Goal: Transaction & Acquisition: Purchase product/service

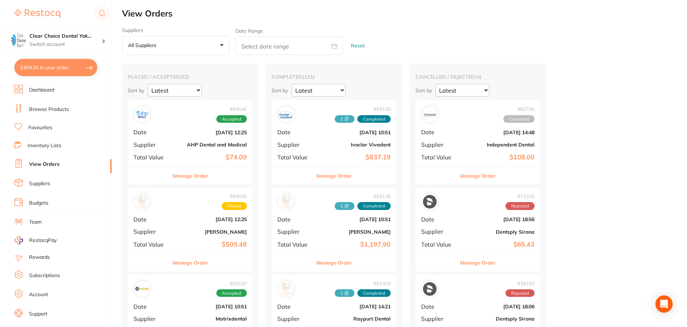
click at [53, 145] on link "Inventory Lists" at bounding box center [45, 145] width 34 height 7
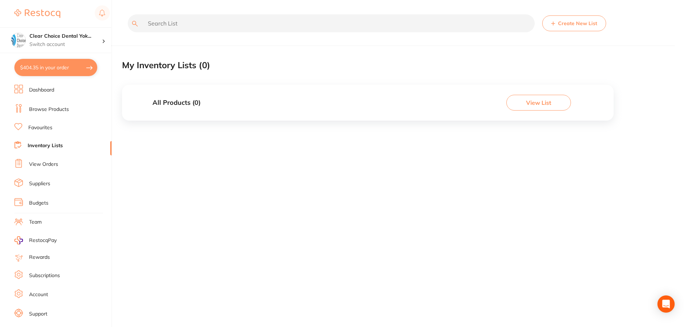
click at [39, 109] on link "Browse Products" at bounding box center [49, 109] width 40 height 7
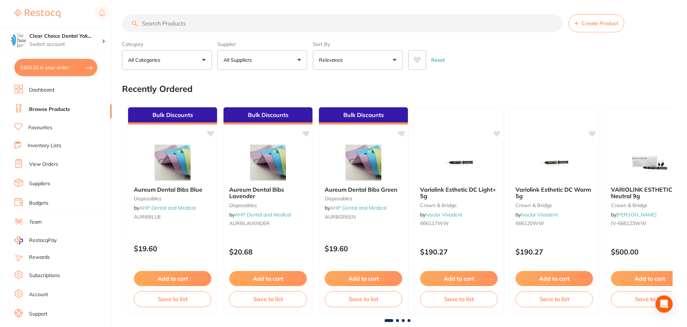
click at [48, 71] on button "$404.35 in your order" at bounding box center [55, 67] width 83 height 17
checkbox input "true"
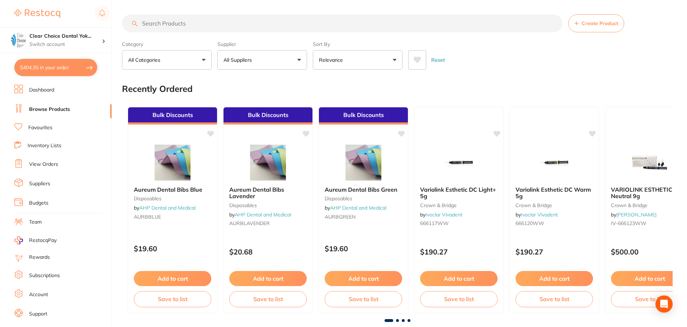
checkbox input "true"
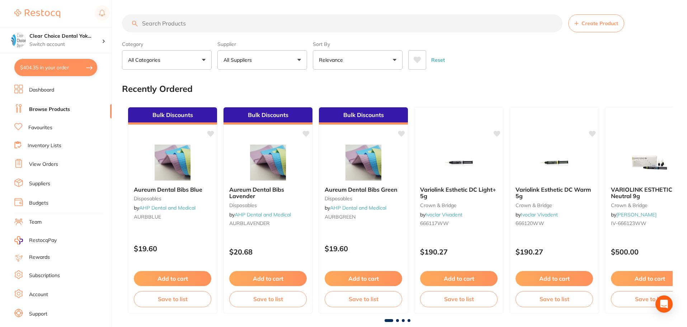
checkbox input "true"
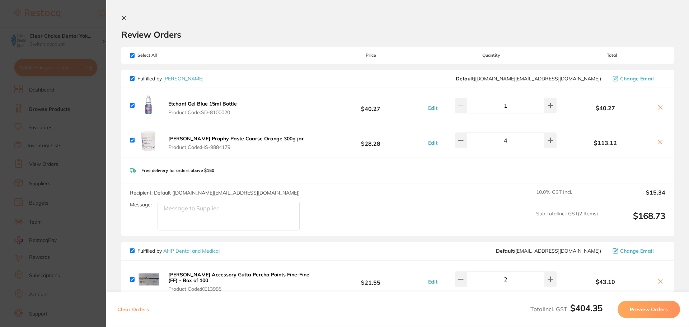
click at [123, 18] on icon at bounding box center [124, 18] width 4 height 4
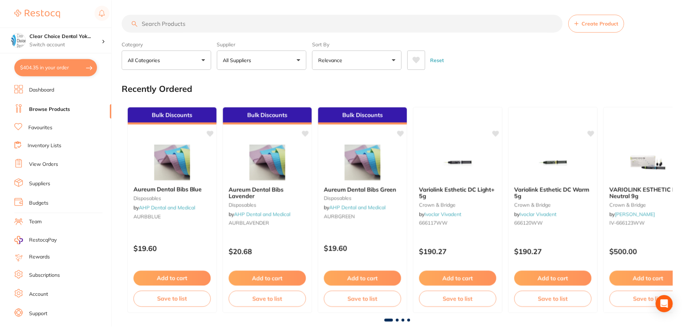
scroll to position [0, 0]
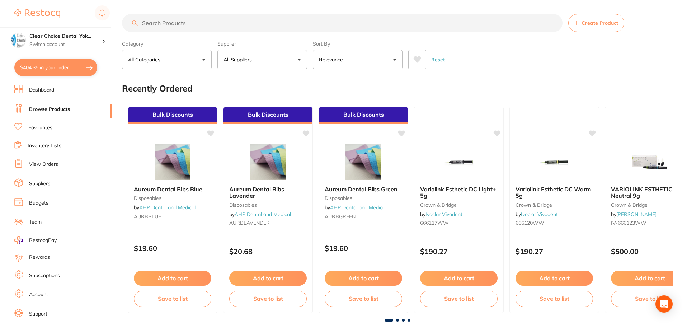
click at [53, 107] on link "Browse Products" at bounding box center [49, 109] width 41 height 7
click at [151, 26] on input "search" at bounding box center [342, 23] width 441 height 18
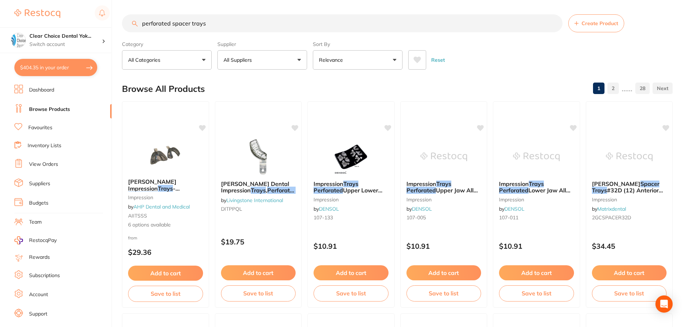
click at [170, 24] on input "perforated spacer trays" at bounding box center [342, 23] width 441 height 18
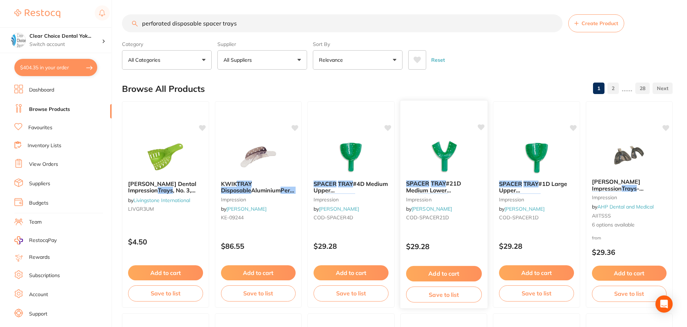
type input "perforated disposable spacer trays"
click at [437, 273] on button "Add to cart" at bounding box center [443, 272] width 75 height 15
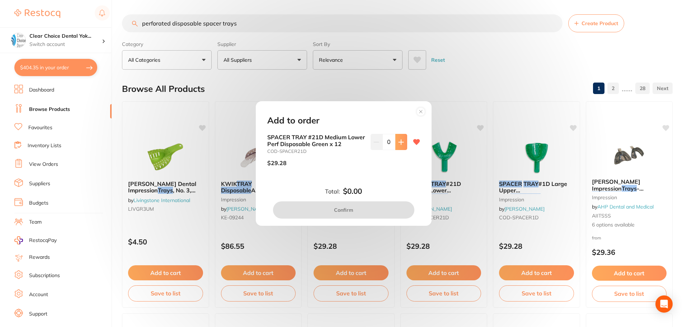
click at [398, 143] on icon at bounding box center [401, 142] width 6 height 6
click at [399, 143] on icon at bounding box center [401, 142] width 5 height 5
type input "2"
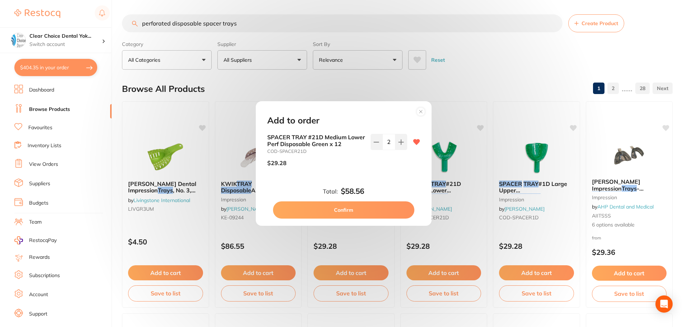
click at [392, 211] on button "Confirm" at bounding box center [343, 209] width 141 height 17
checkbox input "false"
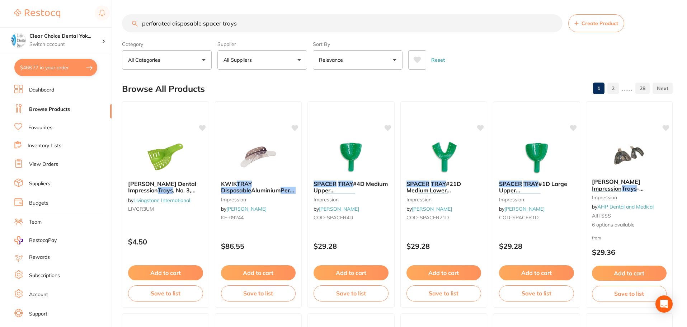
click at [143, 23] on input "perforated disposable spacer trays" at bounding box center [342, 23] width 441 height 18
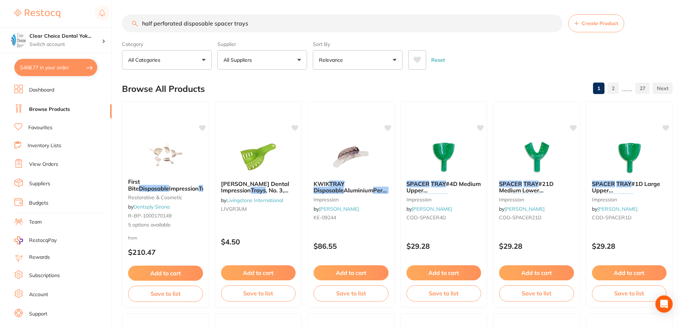
click at [252, 23] on input "half perforated disposable spacer trays" at bounding box center [342, 23] width 441 height 18
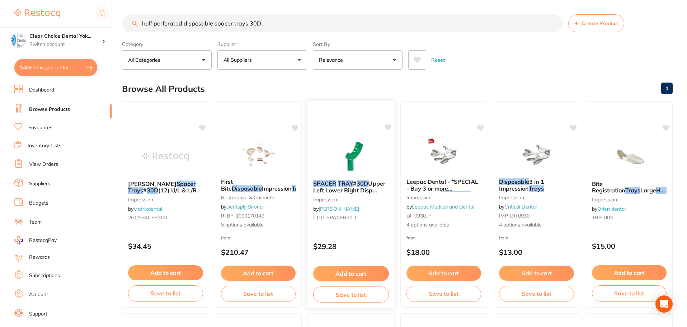
type input "half perforated disposable spacer trays 30D"
click at [350, 273] on button "Add to cart" at bounding box center [351, 273] width 76 height 15
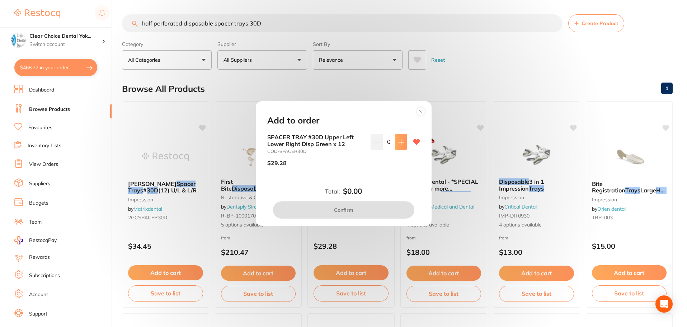
click at [401, 142] on icon at bounding box center [401, 142] width 5 height 5
click at [401, 143] on icon at bounding box center [401, 142] width 6 height 6
type input "2"
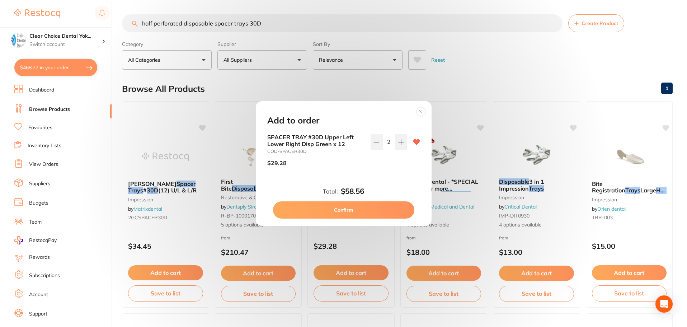
click at [381, 211] on button "Confirm" at bounding box center [343, 209] width 141 height 17
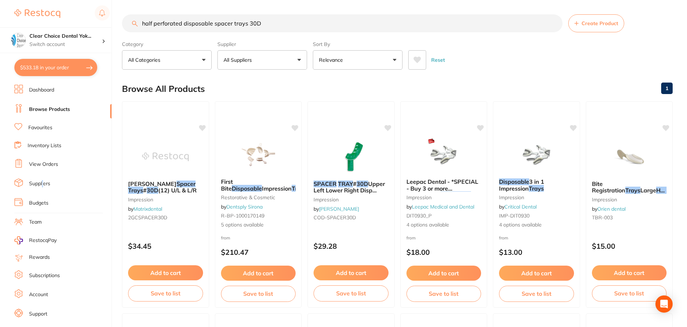
click at [43, 185] on link "Suppliers" at bounding box center [39, 183] width 21 height 7
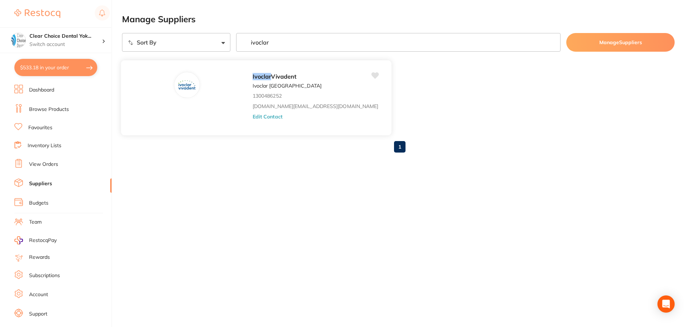
type input "ivoclar"
drag, startPoint x: 190, startPoint y: 76, endPoint x: 186, endPoint y: 76, distance: 3.9
click at [191, 76] on div "Ivoclar Vivadent Ivoclar Australia 1300486252 [DOMAIN_NAME][EMAIL_ADDRESS][DOMA…" at bounding box center [256, 98] width 271 height 76
click at [49, 91] on link "Dashboard" at bounding box center [41, 89] width 25 height 7
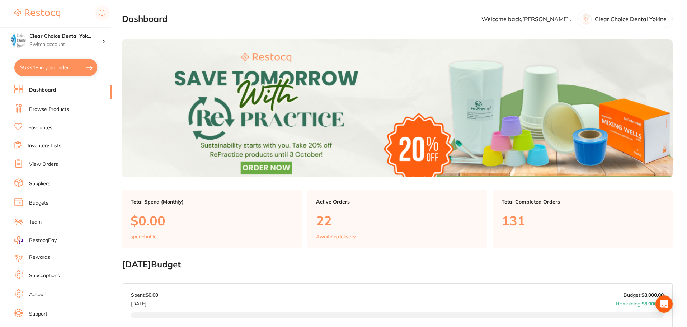
drag, startPoint x: 58, startPoint y: 112, endPoint x: 56, endPoint y: 117, distance: 5.1
click at [57, 113] on li "Browse Products" at bounding box center [62, 109] width 97 height 11
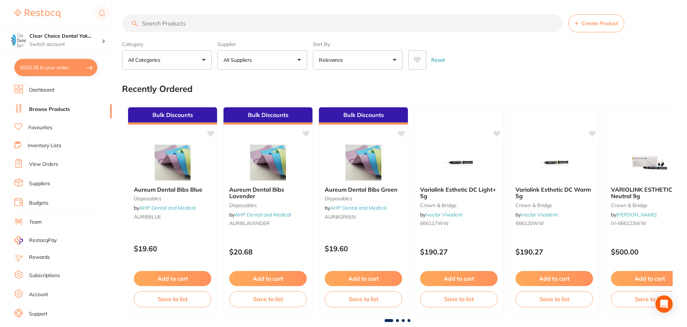
click at [143, 22] on input "search" at bounding box center [342, 23] width 441 height 18
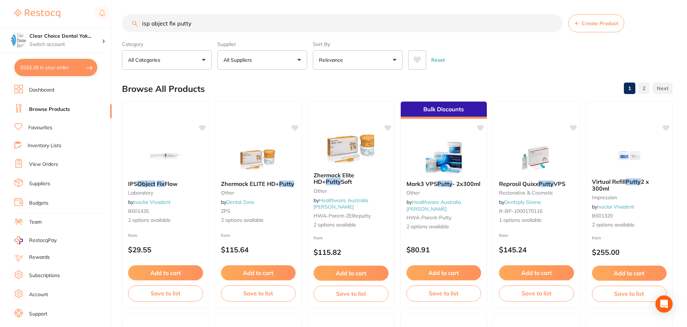
type input "isp object fix putty"
click at [38, 147] on link "Inventory Lists" at bounding box center [45, 145] width 34 height 7
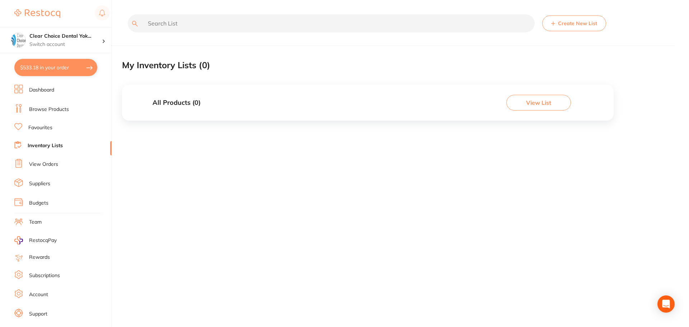
click at [38, 127] on link "Favourites" at bounding box center [40, 127] width 24 height 7
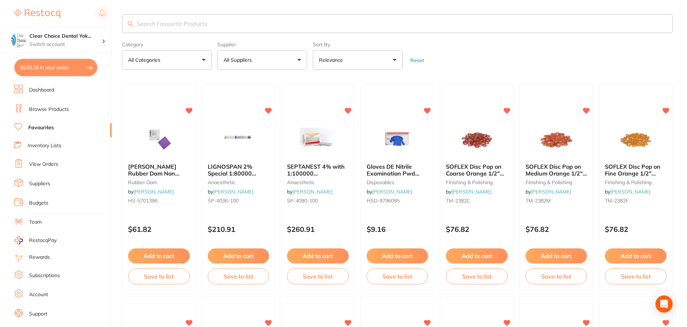
click at [73, 70] on button "$533.18 in your order" at bounding box center [55, 67] width 83 height 17
checkbox input "true"
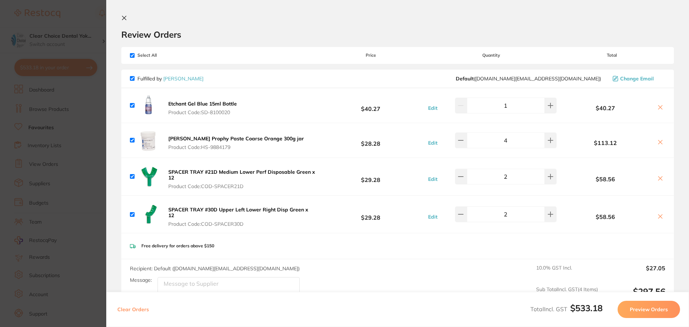
click at [124, 18] on icon at bounding box center [124, 18] width 4 height 4
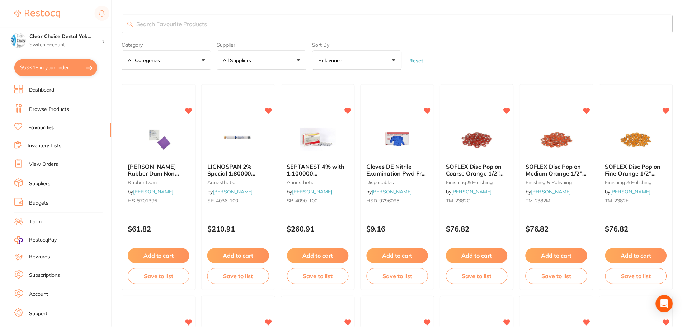
scroll to position [1, 0]
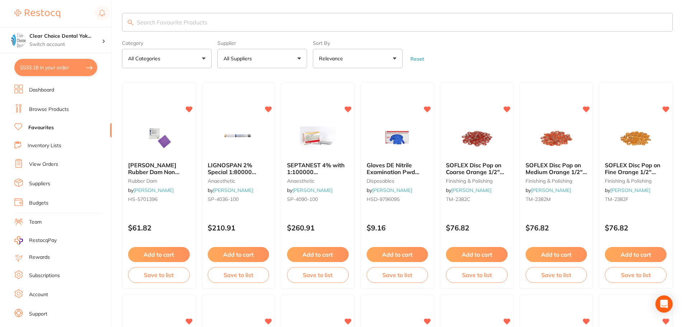
click at [44, 185] on link "Suppliers" at bounding box center [39, 183] width 21 height 7
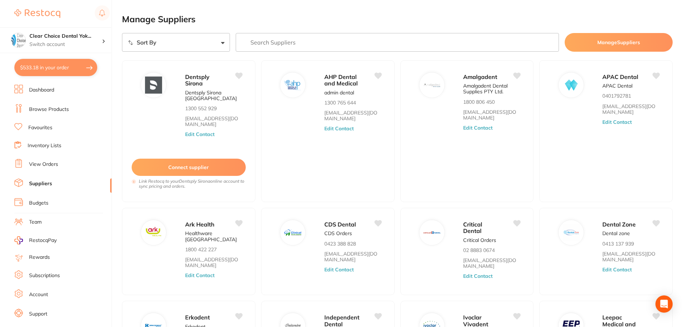
click at [246, 42] on input "search" at bounding box center [398, 42] width 324 height 19
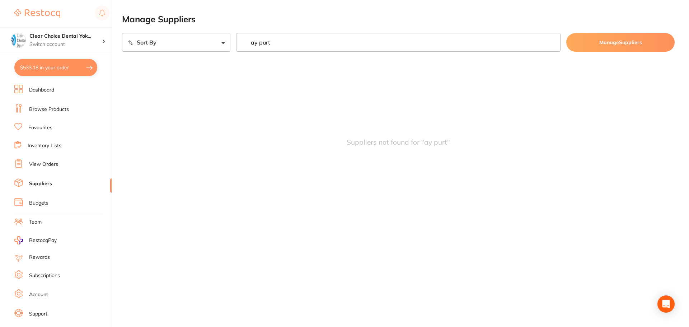
click at [250, 42] on input "ay purt" at bounding box center [398, 42] width 325 height 19
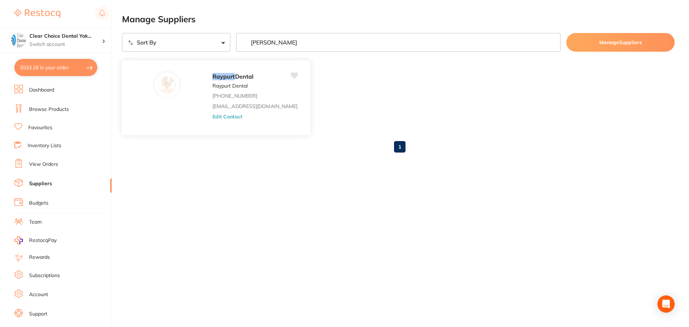
type input "[PERSON_NAME]"
click at [188, 85] on div "Raypurt Dental Raypurt Dental [PHONE_NUMBER] [EMAIL_ADDRESS][DOMAIN_NAME] Edit …" at bounding box center [216, 98] width 190 height 76
click at [290, 78] on icon at bounding box center [294, 76] width 8 height 8
click at [250, 81] on div "Raypurt Dental" at bounding box center [254, 77] width 85 height 10
click at [54, 109] on link "Browse Products" at bounding box center [49, 109] width 40 height 7
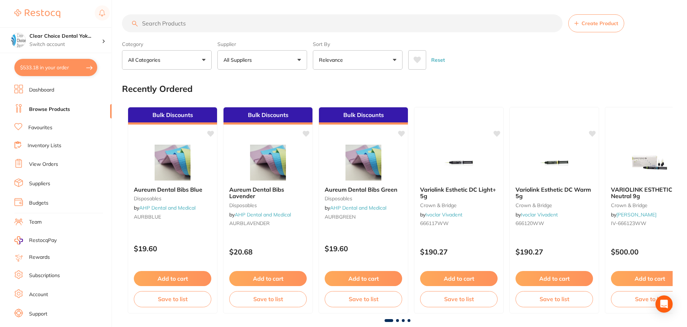
click at [297, 60] on button "All Suppliers" at bounding box center [262, 59] width 90 height 19
click at [250, 86] on input "[PERSON_NAME]" at bounding box center [262, 81] width 90 height 18
type input "[PERSON_NAME]"
click at [326, 84] on div "Recently Ordered" at bounding box center [397, 89] width 551 height 24
click at [197, 23] on input "search" at bounding box center [342, 23] width 441 height 18
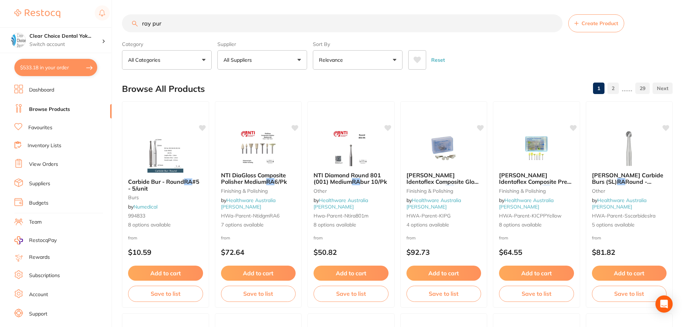
type input "[PERSON_NAME]"
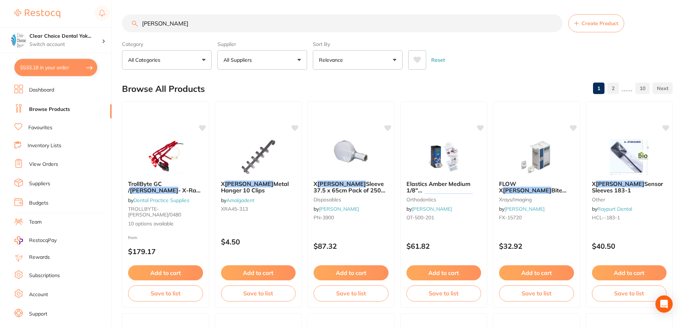
click at [552, 24] on input "[PERSON_NAME]" at bounding box center [342, 23] width 441 height 18
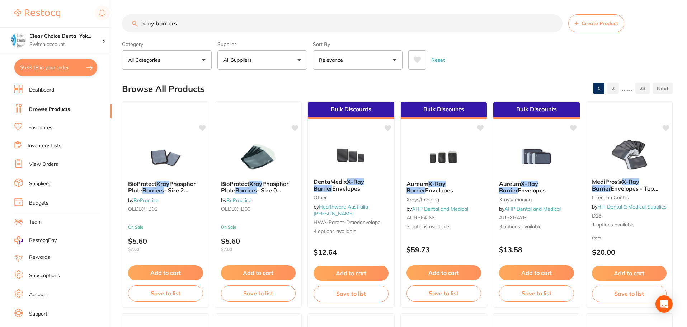
click at [190, 28] on input "xray barriers" at bounding box center [342, 23] width 441 height 18
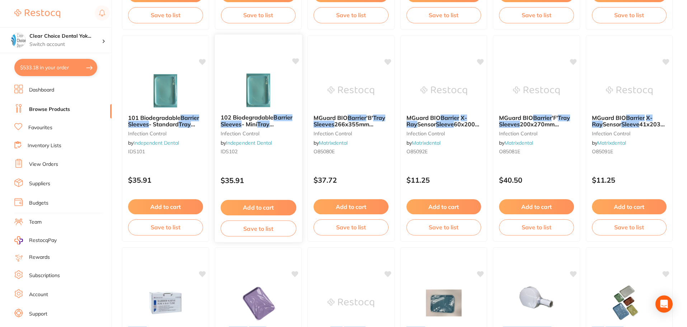
scroll to position [395, 0]
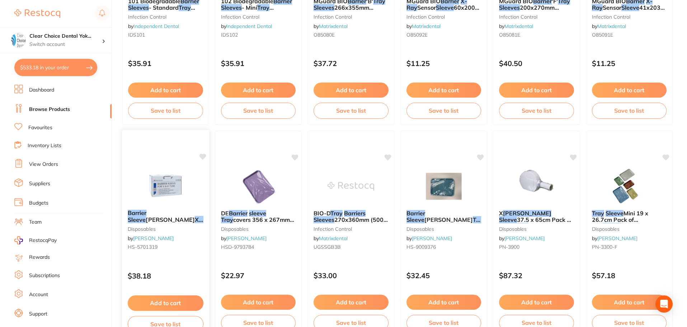
type input "xray barrier sleeves"
click at [151, 301] on button "Add to cart" at bounding box center [166, 302] width 76 height 15
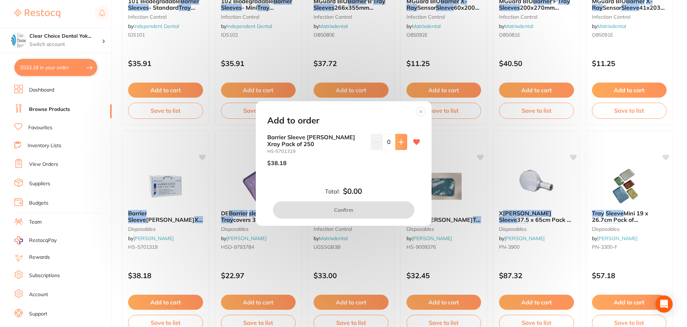
click at [401, 140] on icon at bounding box center [401, 142] width 6 height 6
type input "3"
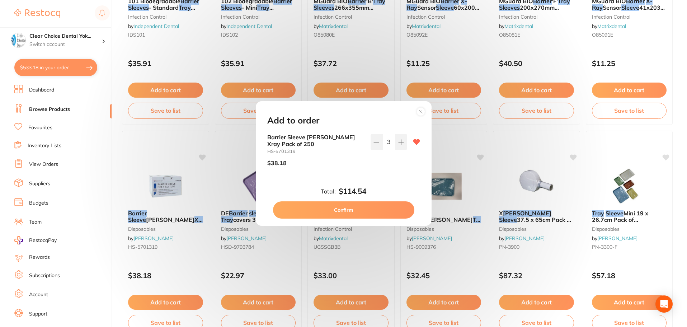
click at [366, 208] on button "Confirm" at bounding box center [343, 209] width 141 height 17
checkbox input "false"
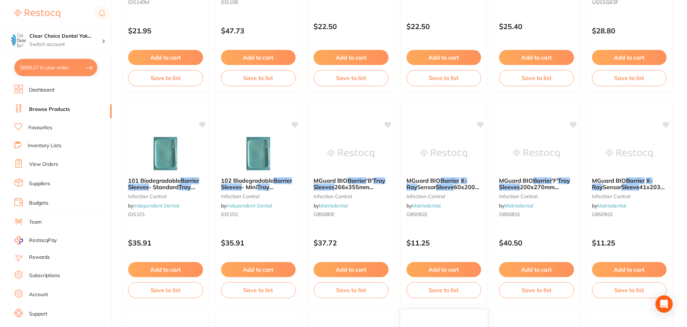
scroll to position [0, 0]
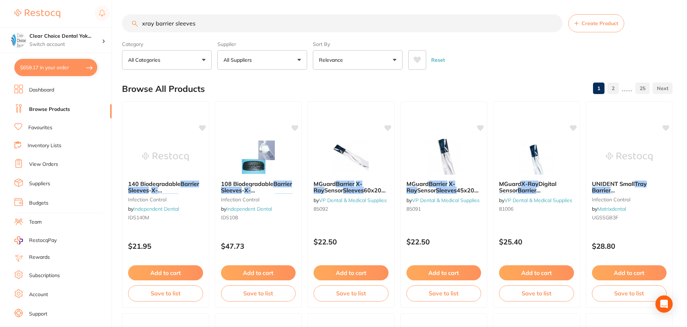
click at [553, 25] on input "xray barrier sleeves" at bounding box center [342, 23] width 441 height 18
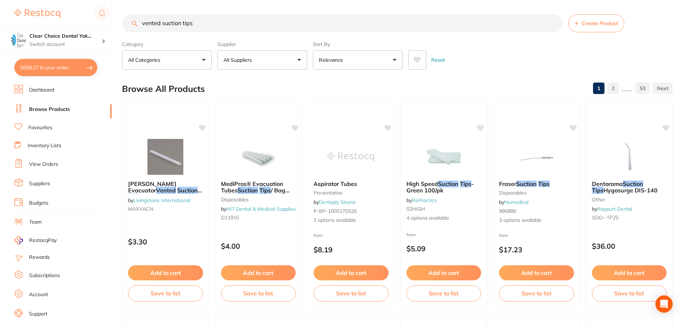
click at [141, 24] on input "vented suction tips" at bounding box center [342, 23] width 441 height 18
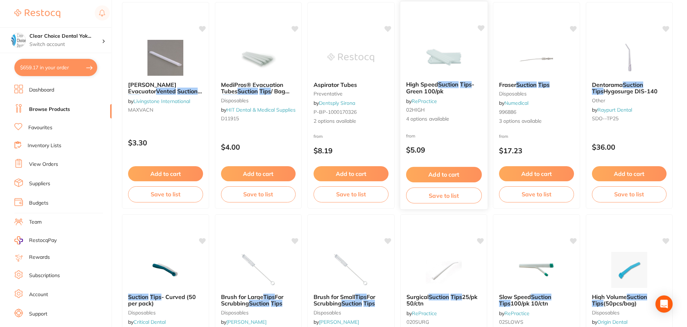
scroll to position [143, 0]
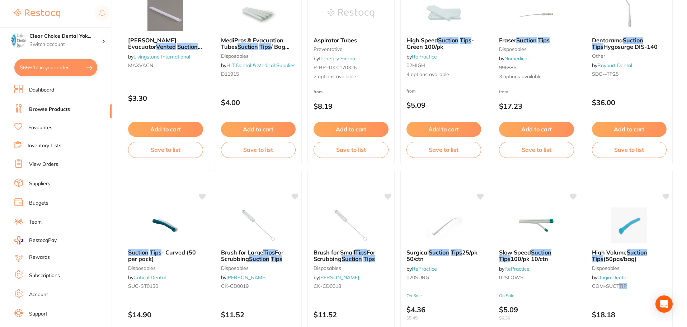
type input "[PERSON_NAME] vented suction tips"
click at [37, 127] on link "Favourites" at bounding box center [40, 127] width 24 height 7
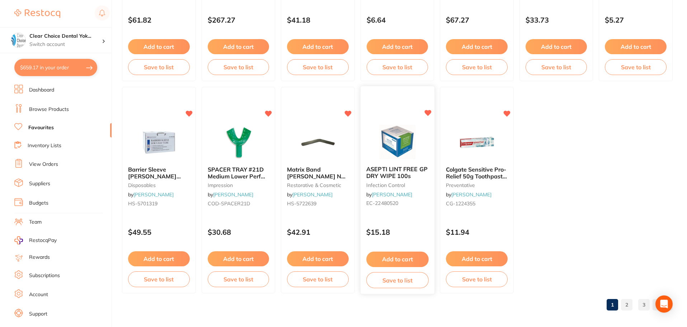
scroll to position [1485, 0]
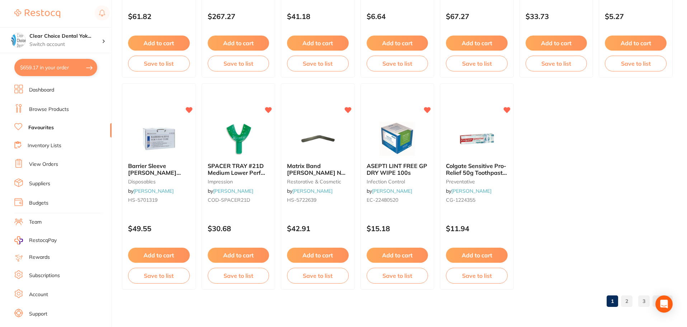
click at [628, 299] on link "2" at bounding box center [626, 301] width 11 height 14
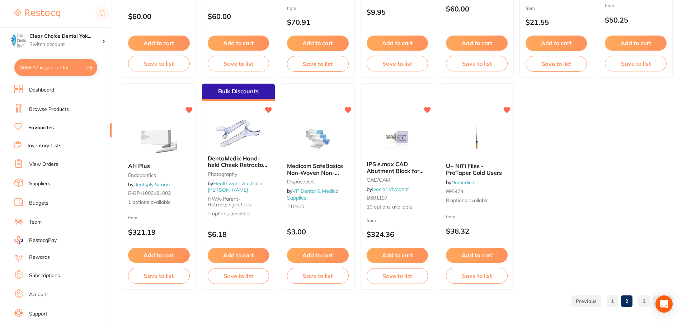
click at [644, 303] on link "3" at bounding box center [643, 301] width 11 height 14
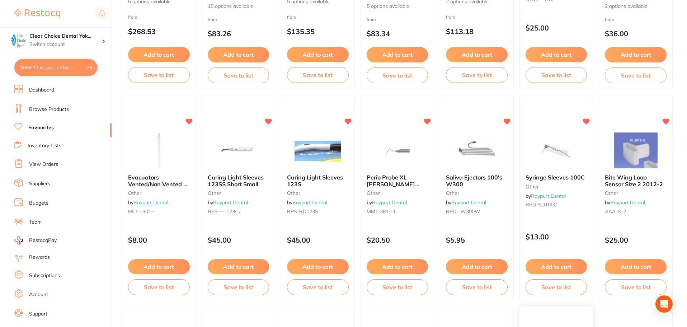
scroll to position [412, 0]
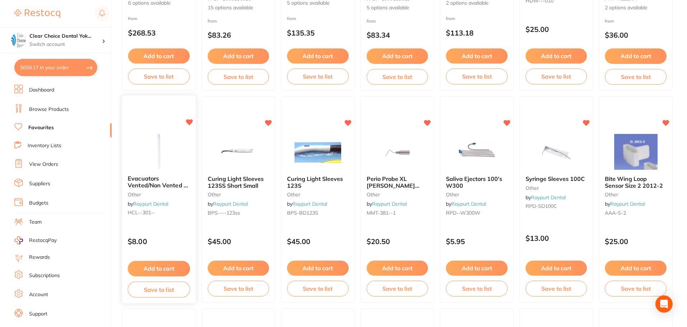
click at [155, 270] on button "Add to cart" at bounding box center [159, 268] width 62 height 15
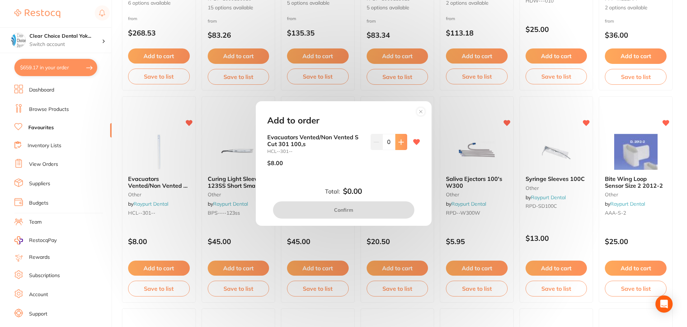
click at [401, 144] on icon at bounding box center [401, 142] width 6 height 6
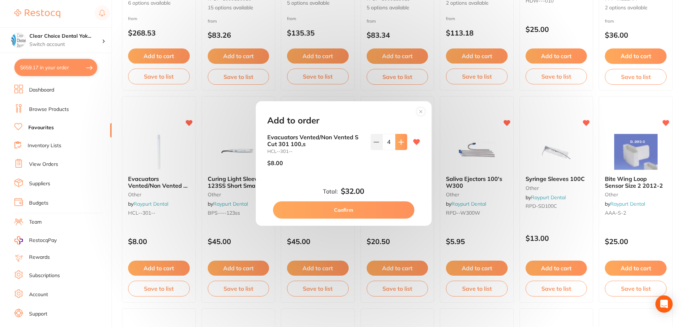
type input "5"
click at [354, 207] on button "Confirm" at bounding box center [343, 209] width 141 height 17
checkbox input "false"
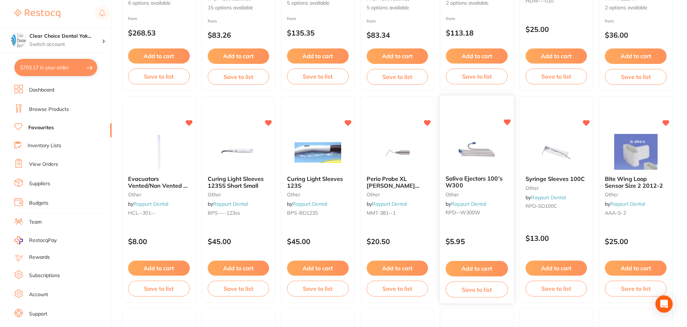
click at [475, 272] on button "Add to cart" at bounding box center [477, 268] width 62 height 15
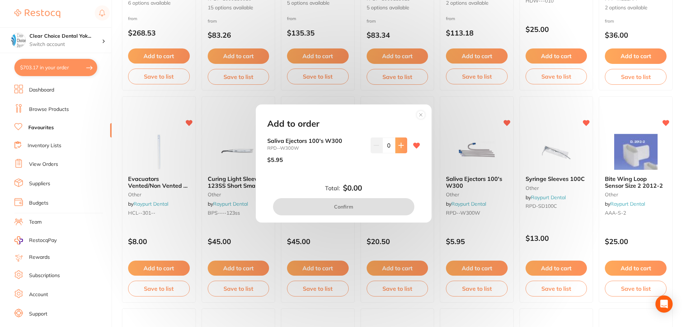
click at [400, 147] on icon at bounding box center [401, 145] width 6 height 6
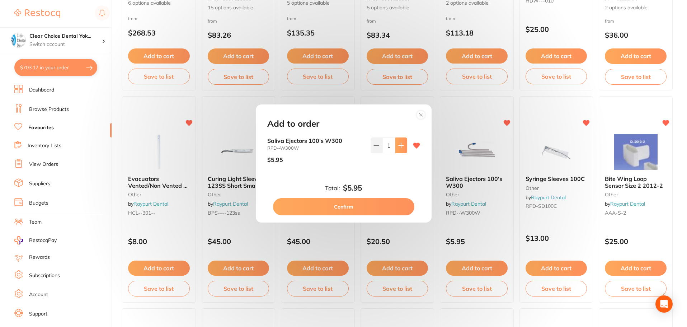
click at [400, 147] on icon at bounding box center [401, 145] width 6 height 6
click at [401, 147] on icon at bounding box center [401, 145] width 6 height 6
type input "3"
click at [381, 208] on button "Confirm" at bounding box center [343, 206] width 141 height 17
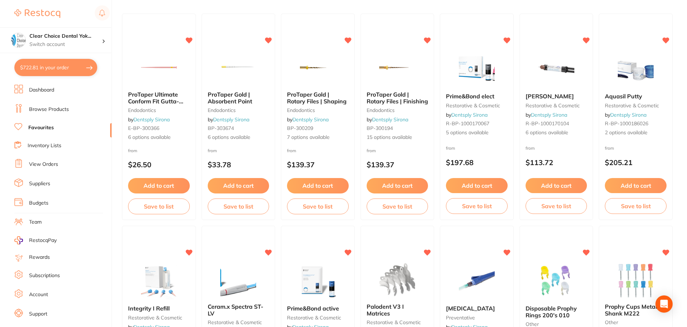
scroll to position [0, 0]
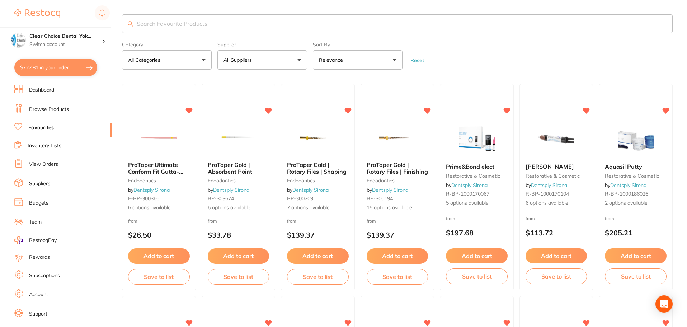
click at [137, 25] on input "search" at bounding box center [397, 23] width 551 height 19
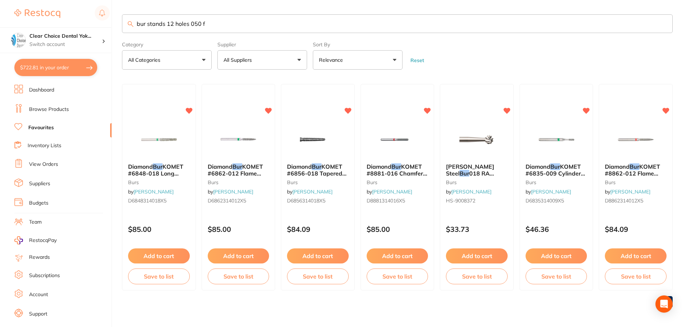
type input "bur stands 12 holes 050 fg"
click at [664, 22] on input "bur stands 12 holes 050 fg" at bounding box center [397, 23] width 551 height 19
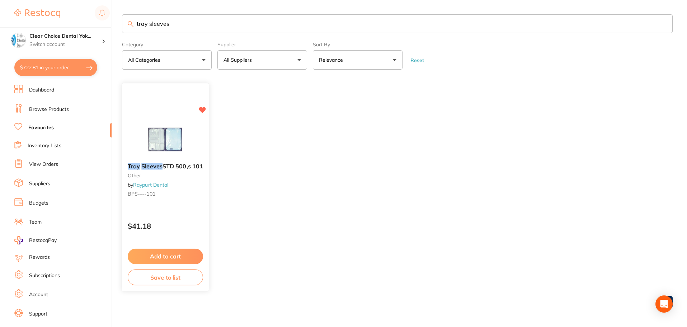
type input "tray sleeves"
click at [190, 258] on button "Add to cart" at bounding box center [165, 256] width 75 height 15
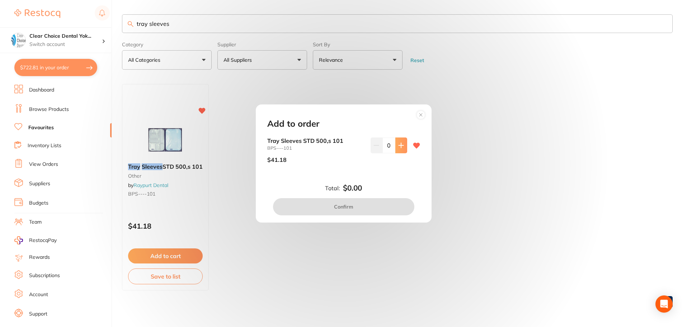
click at [401, 148] on icon at bounding box center [401, 145] width 6 height 6
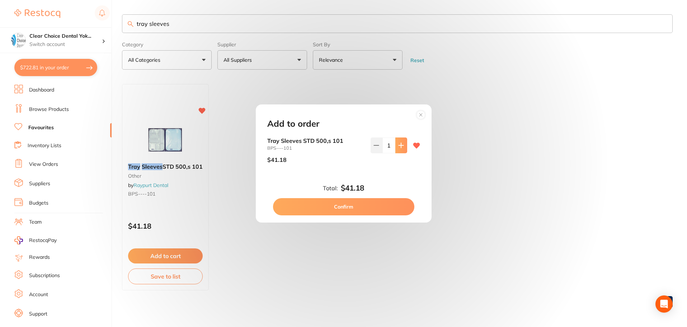
click at [401, 148] on icon at bounding box center [401, 145] width 6 height 6
type input "2"
click at [380, 211] on button "Confirm" at bounding box center [343, 206] width 141 height 17
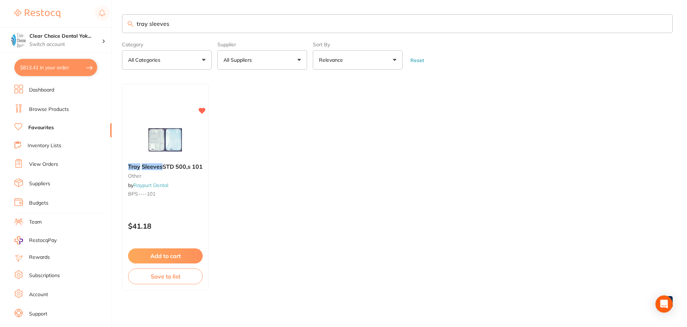
click at [46, 67] on button "$813.41 in your order" at bounding box center [55, 67] width 83 height 17
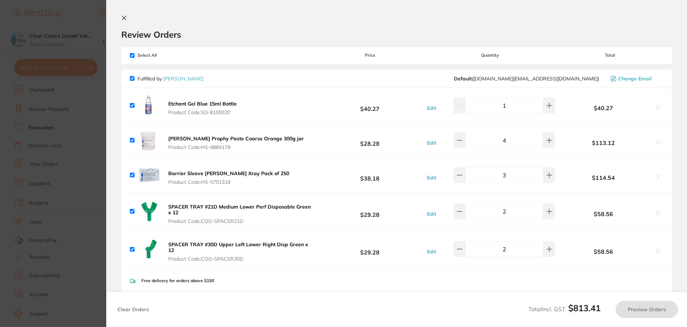
checkbox input "true"
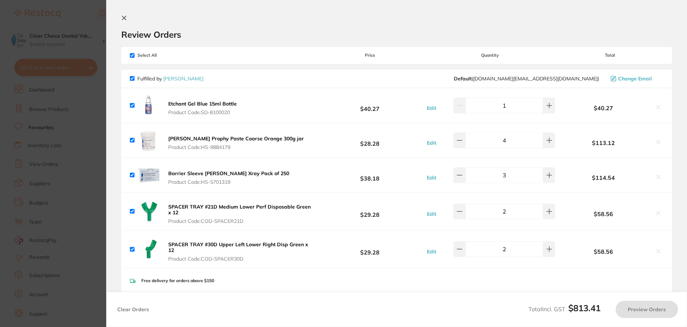
checkbox input "true"
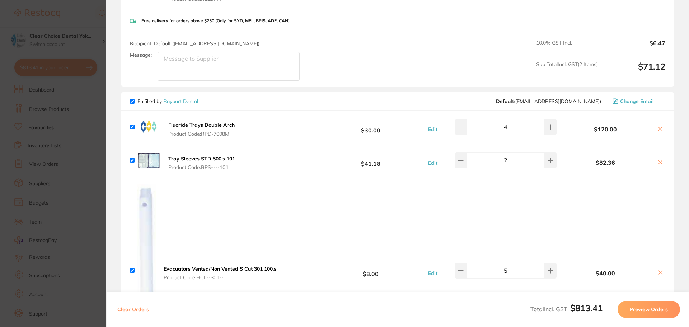
scroll to position [402, 0]
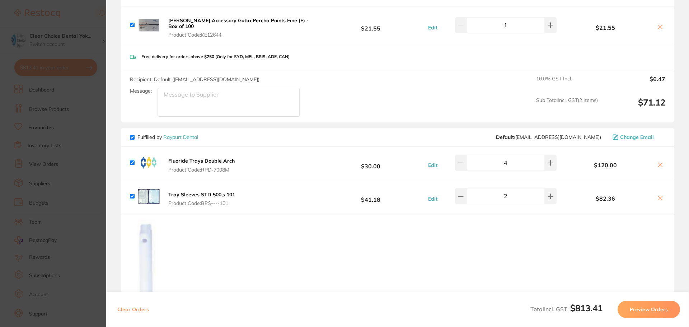
click at [660, 162] on icon at bounding box center [660, 165] width 6 height 6
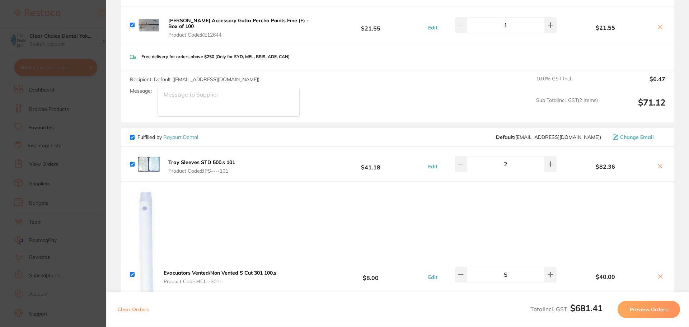
click at [657, 163] on icon at bounding box center [660, 166] width 6 height 6
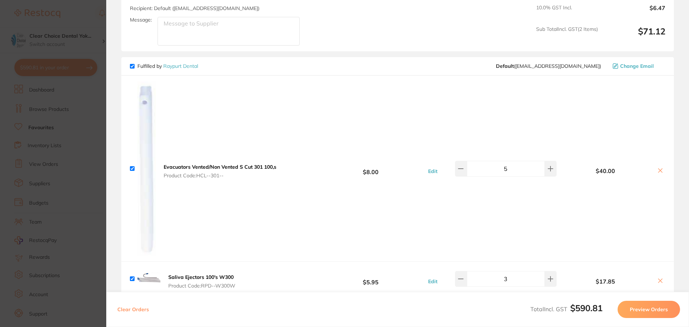
scroll to position [474, 0]
click at [658, 167] on icon at bounding box center [660, 170] width 6 height 6
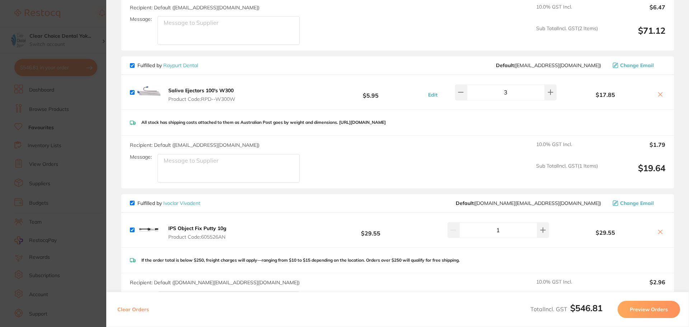
click at [658, 91] on icon at bounding box center [660, 94] width 6 height 6
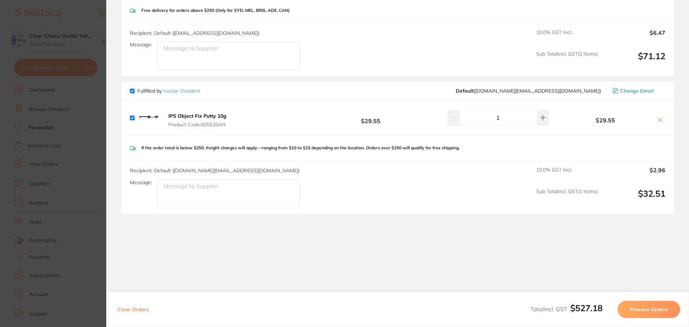
scroll to position [442, 0]
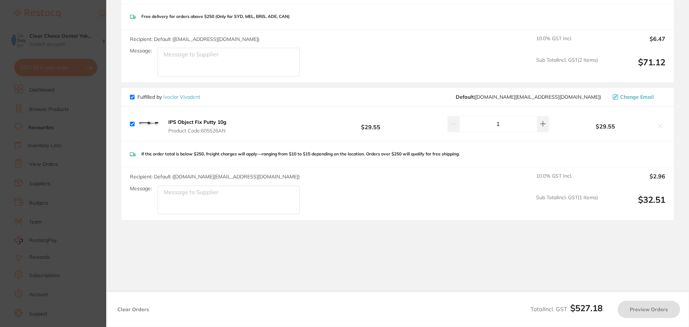
checkbox input "true"
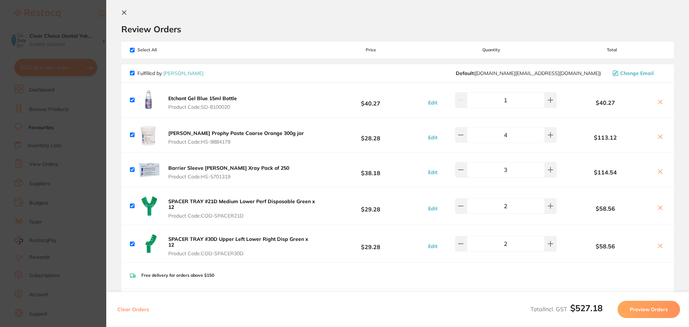
scroll to position [0, 0]
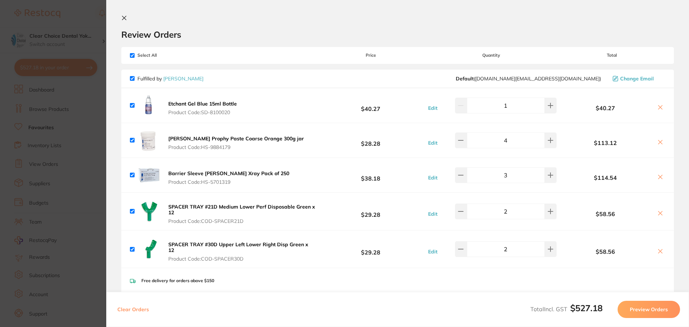
click at [125, 17] on icon at bounding box center [124, 18] width 4 height 4
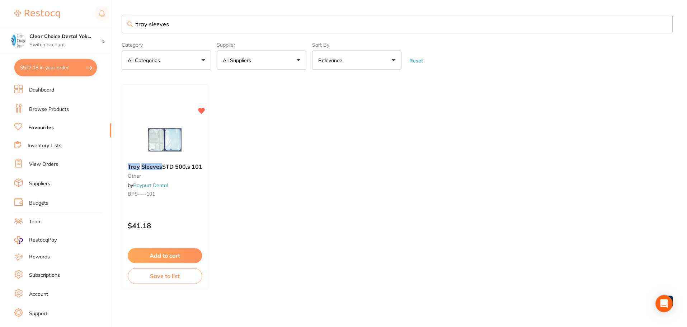
scroll to position [0, 0]
click at [664, 23] on input "tray sleeves" at bounding box center [397, 23] width 551 height 19
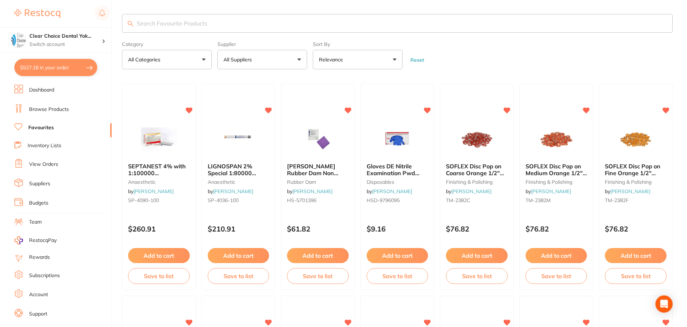
drag, startPoint x: 152, startPoint y: 24, endPoint x: 153, endPoint y: 11, distance: 12.9
click at [152, 24] on input "search" at bounding box center [397, 23] width 551 height 19
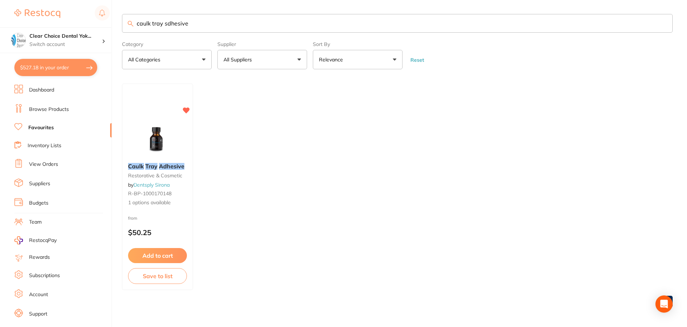
click at [166, 22] on input "caulk tray sdhesive" at bounding box center [397, 23] width 551 height 19
type input "caulk tray adhesive"
click at [156, 150] on img at bounding box center [157, 139] width 47 height 36
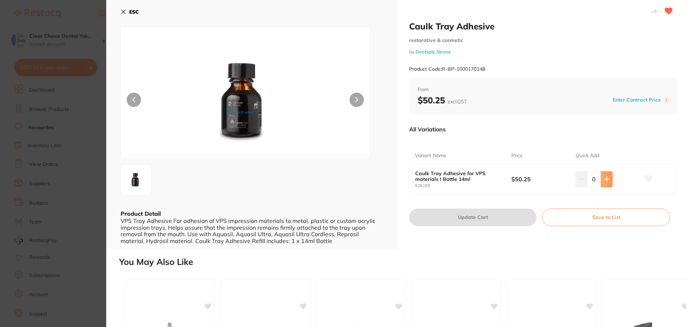
click at [604, 179] on icon at bounding box center [606, 179] width 5 height 5
type input "1"
click at [124, 12] on icon at bounding box center [124, 12] width 6 height 6
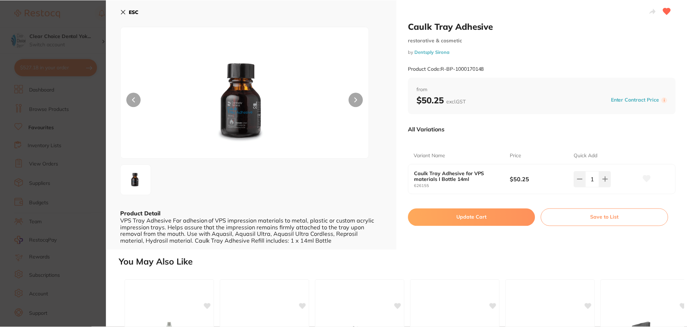
scroll to position [0, 0]
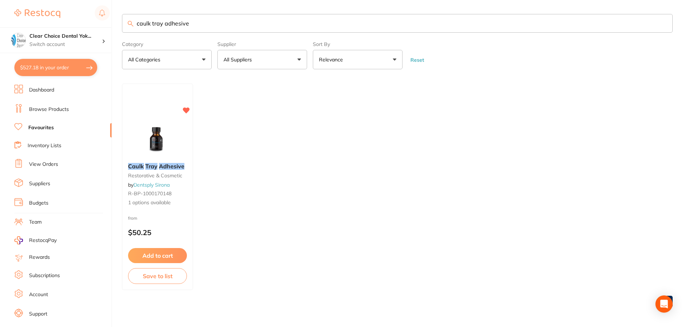
click at [663, 24] on input "caulk tray adhesive" at bounding box center [397, 23] width 551 height 19
type input "prime and bond elect"
click at [155, 143] on img at bounding box center [157, 139] width 47 height 36
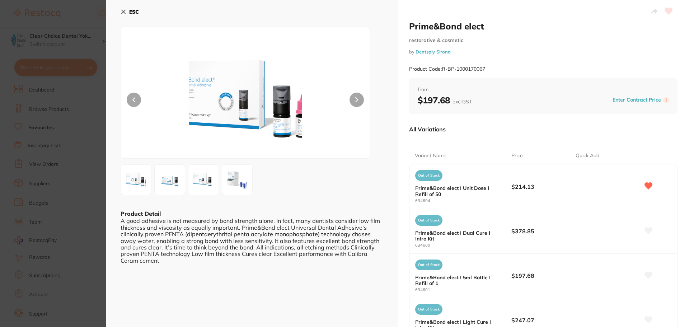
click at [649, 187] on icon at bounding box center [648, 185] width 8 height 7
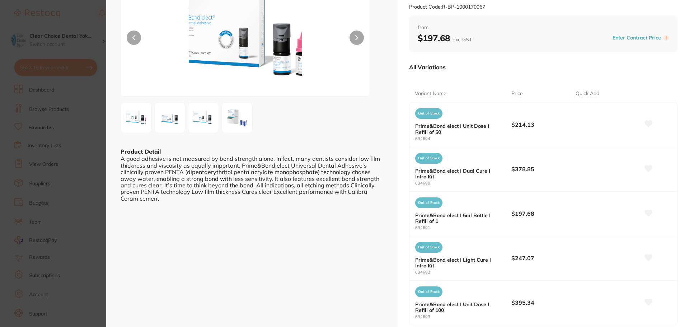
scroll to position [36, 0]
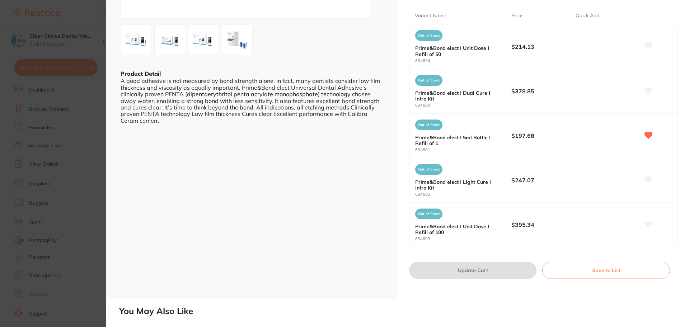
scroll to position [143, 0]
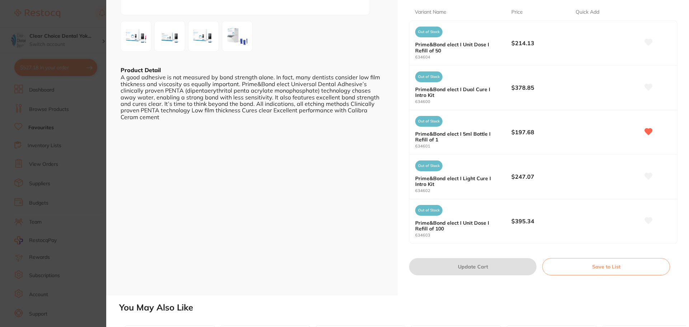
click at [584, 267] on button "Save to List" at bounding box center [606, 266] width 128 height 17
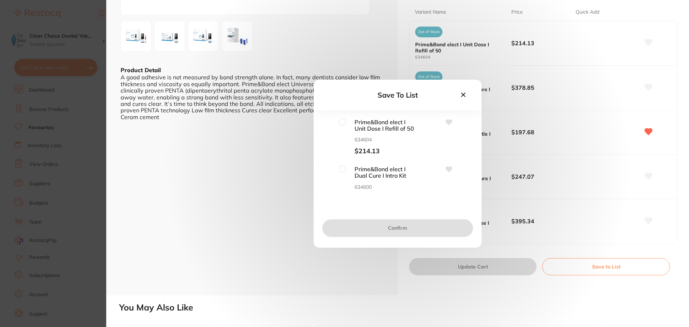
click at [464, 94] on icon at bounding box center [463, 94] width 4 height 4
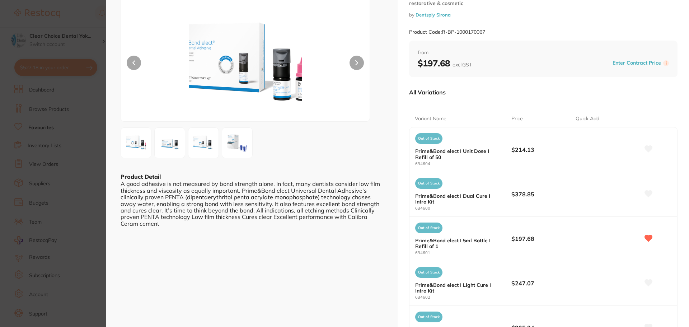
scroll to position [36, 0]
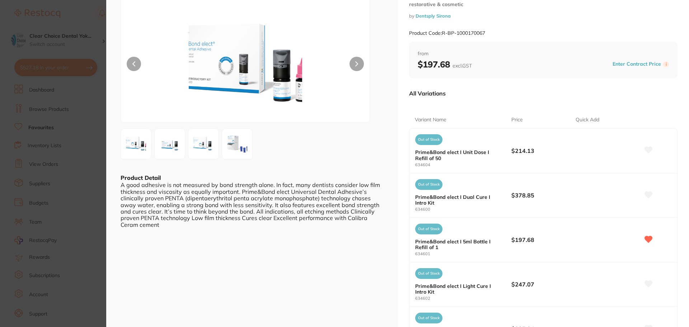
click at [588, 119] on p "Quick Add" at bounding box center [587, 119] width 24 height 7
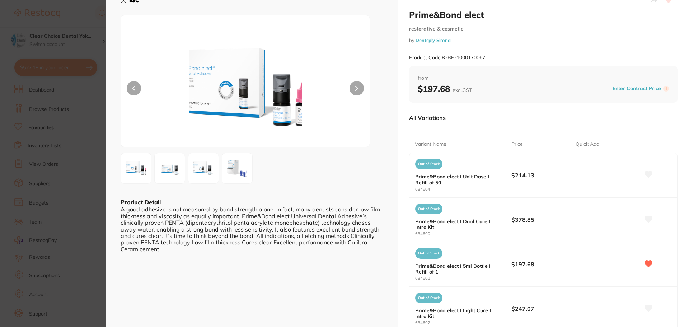
scroll to position [0, 0]
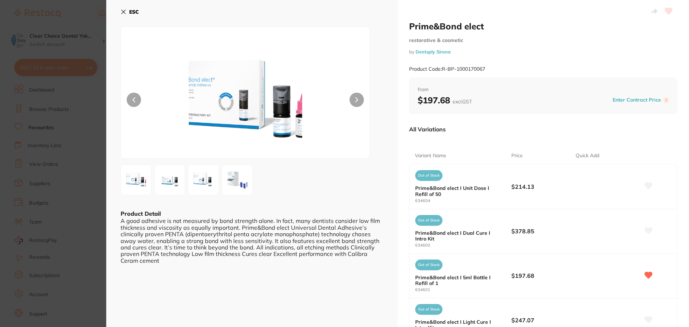
click at [124, 13] on icon at bounding box center [124, 12] width 4 height 4
